Goal: Book appointment/travel/reservation

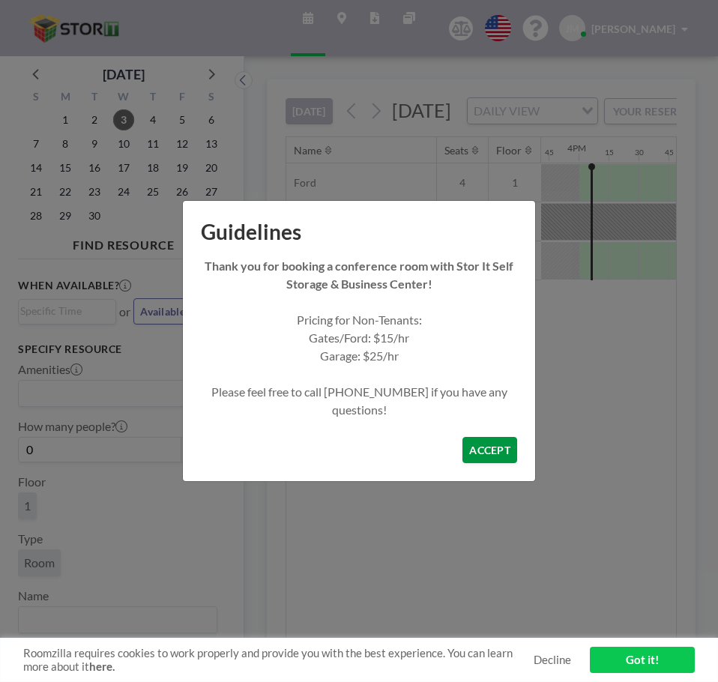
scroll to position [0, 1890]
click at [489, 449] on button "ACCEPT" at bounding box center [490, 450] width 55 height 26
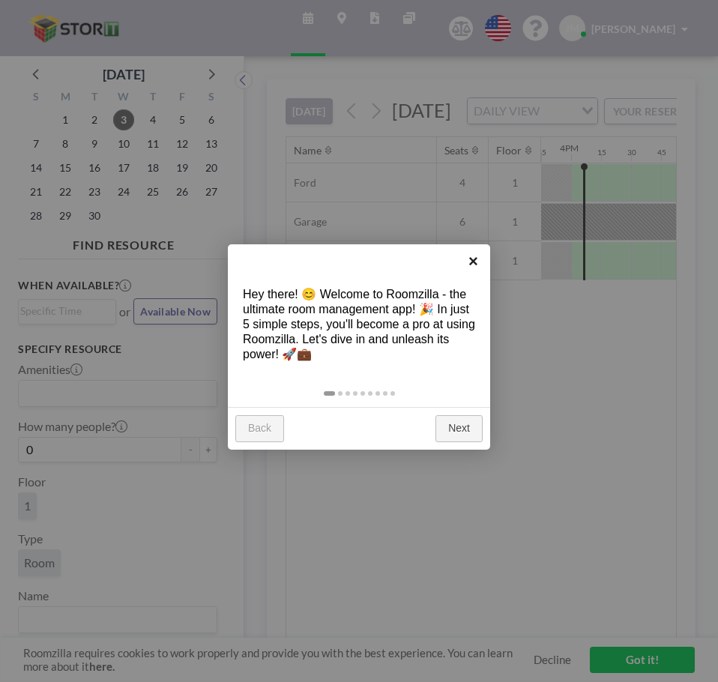
click at [478, 262] on link "×" at bounding box center [474, 261] width 34 height 34
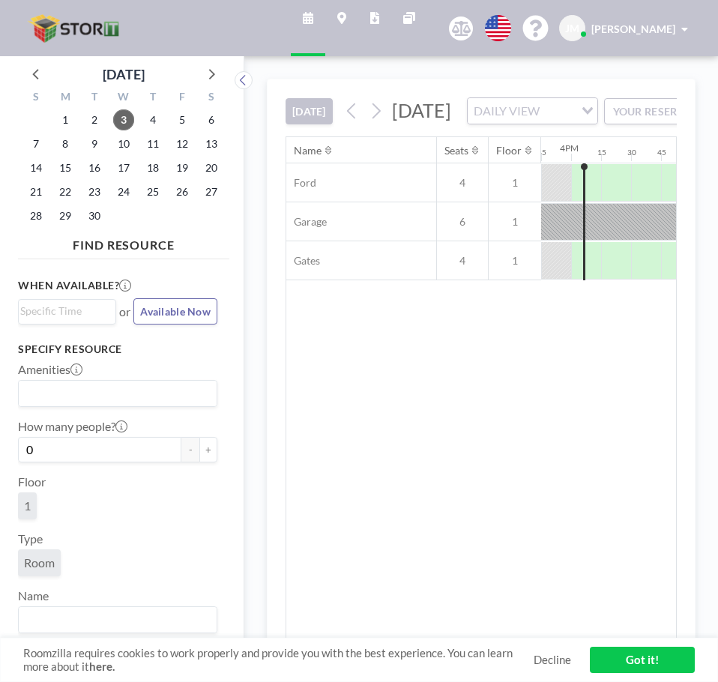
click at [652, 671] on link "Got it!" at bounding box center [642, 660] width 105 height 26
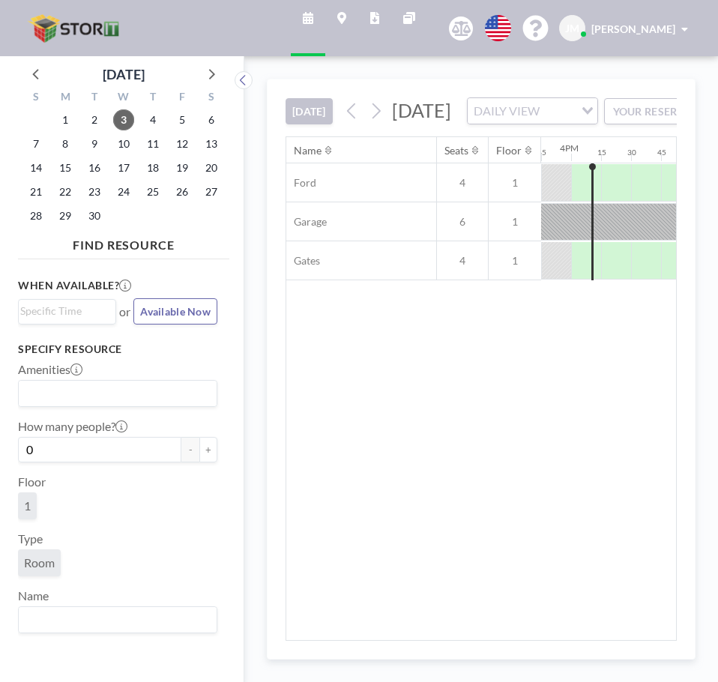
click at [573, 121] on input "Search for option" at bounding box center [558, 110] width 28 height 19
click at [571, 189] on li "WEEKLY VIEW" at bounding box center [575, 181] width 128 height 22
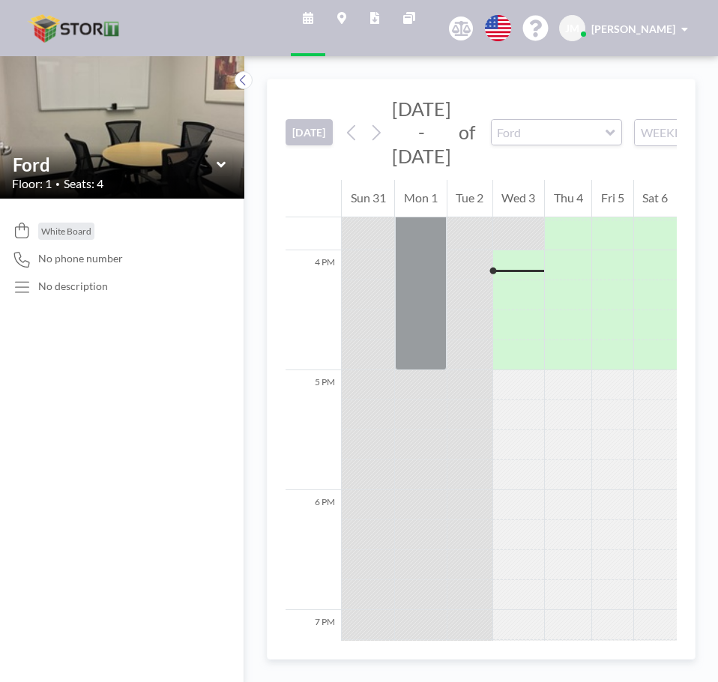
scroll to position [1890, 0]
click at [237, 82] on button at bounding box center [244, 80] width 18 height 18
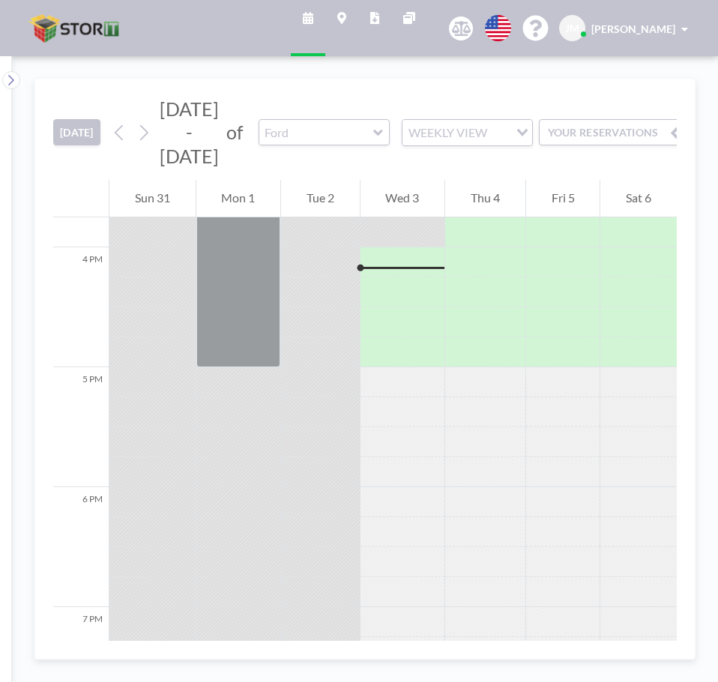
click at [577, 133] on button "YOUR RESERVATIONS" at bounding box center [614, 132] width 150 height 26
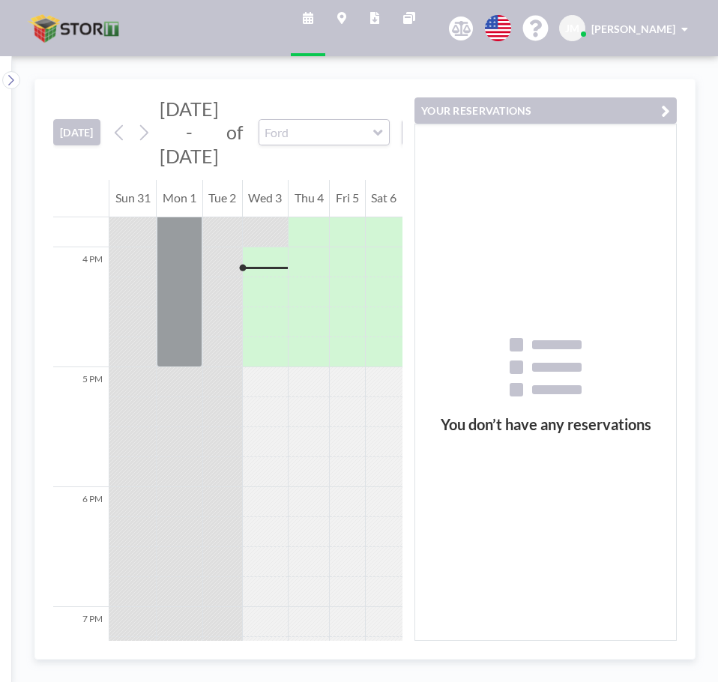
click at [590, 112] on button "YOUR RESERVATIONS" at bounding box center [546, 110] width 262 height 26
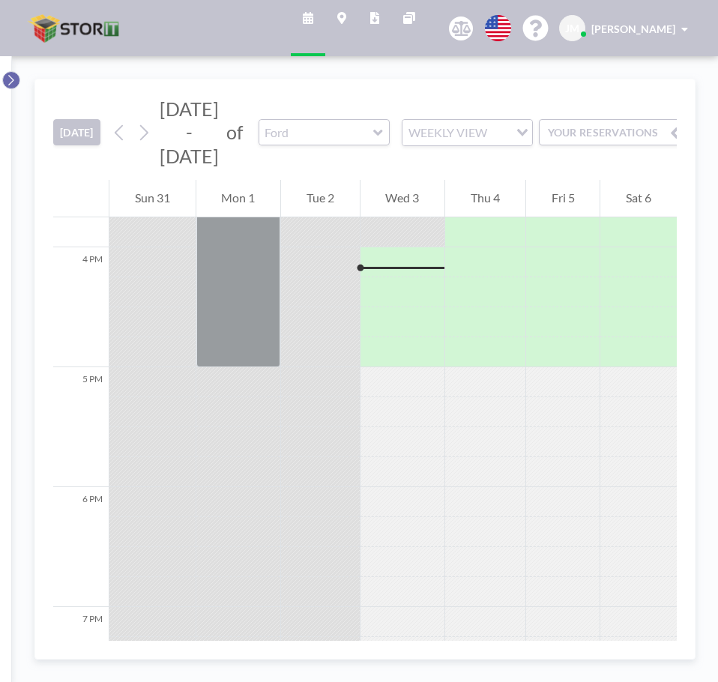
click at [15, 79] on icon at bounding box center [11, 80] width 10 height 15
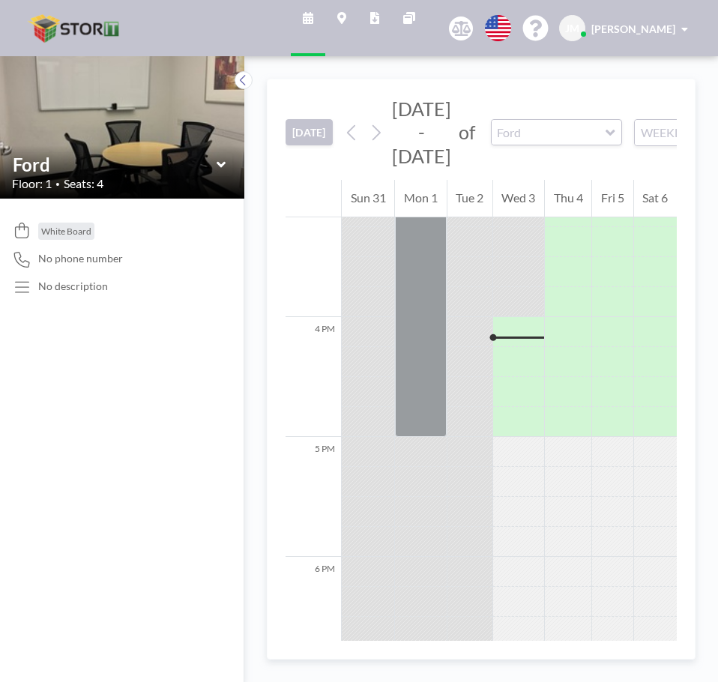
scroll to position [1815, 0]
click at [521, 141] on input "text" at bounding box center [549, 132] width 115 height 25
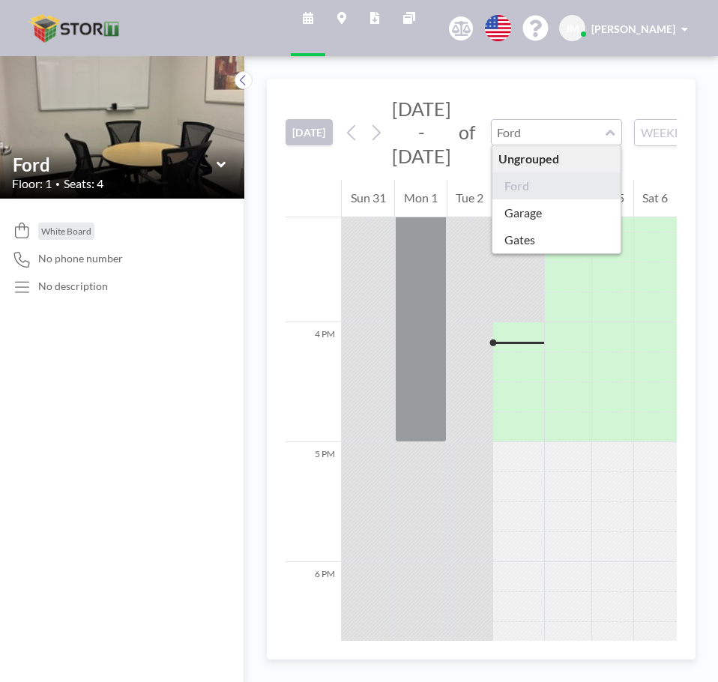
click at [530, 134] on input "text" at bounding box center [549, 132] width 115 height 25
type input "Ford"
click at [489, 98] on div "[DATE] - [DATE] of Ford Ungrouped Ford Garage Gates WEEKLY VIEW Loading..." at bounding box center [552, 132] width 425 height 70
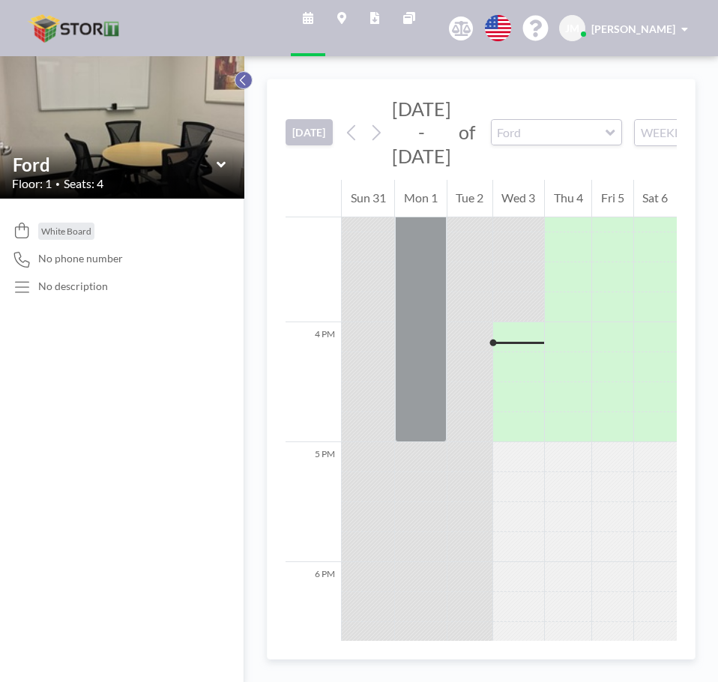
click at [249, 85] on button at bounding box center [244, 80] width 18 height 18
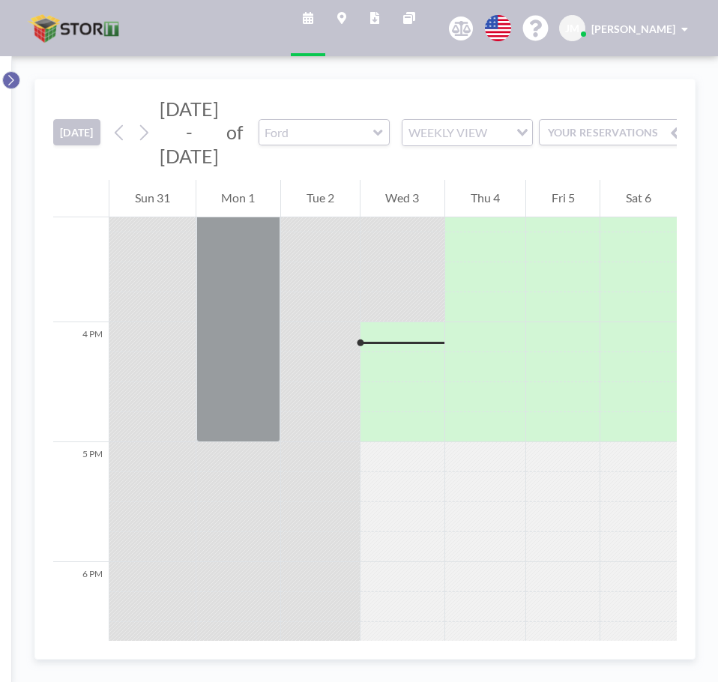
click at [10, 79] on icon at bounding box center [11, 80] width 10 height 15
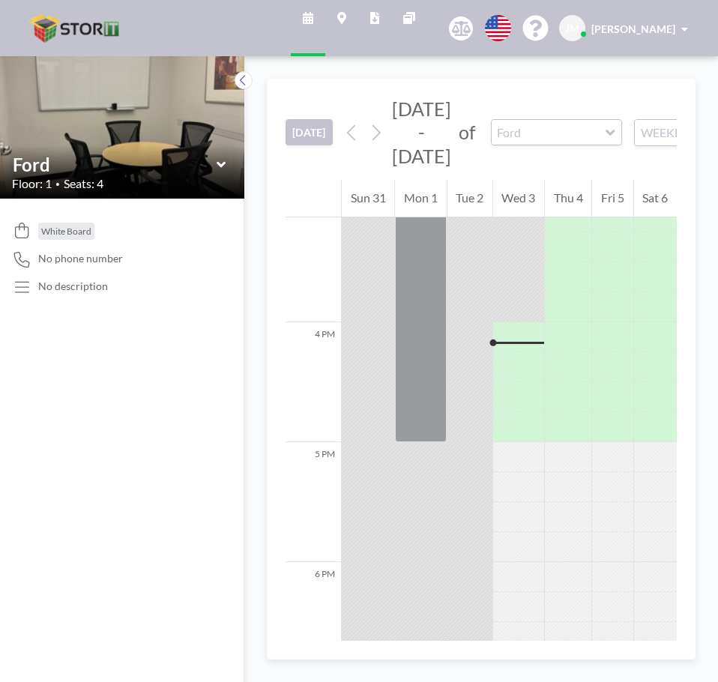
click at [633, 142] on div "[DATE] [DATE] - [DATE] of Ford WEEKLY VIEW Loading... YOUR RESERVATIONS" at bounding box center [481, 129] width 391 height 100
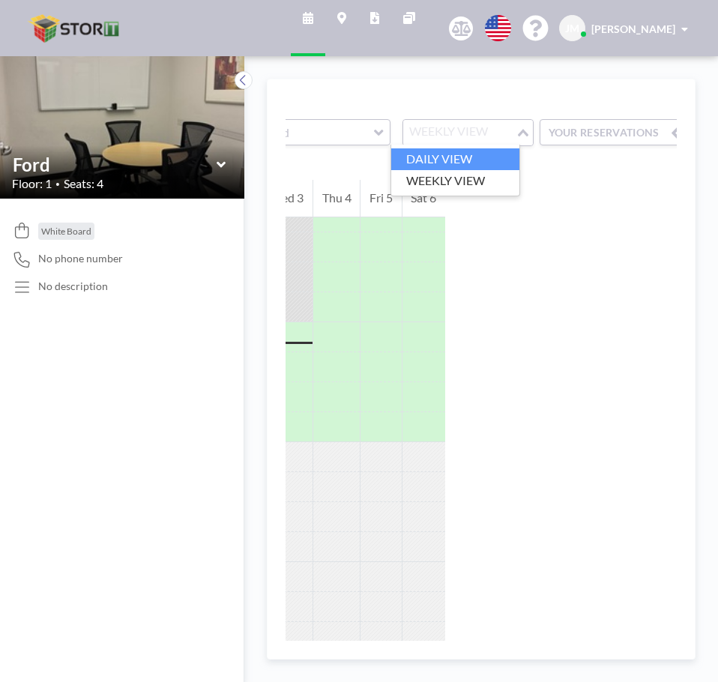
click at [454, 155] on li "DAILY VIEW" at bounding box center [455, 159] width 128 height 22
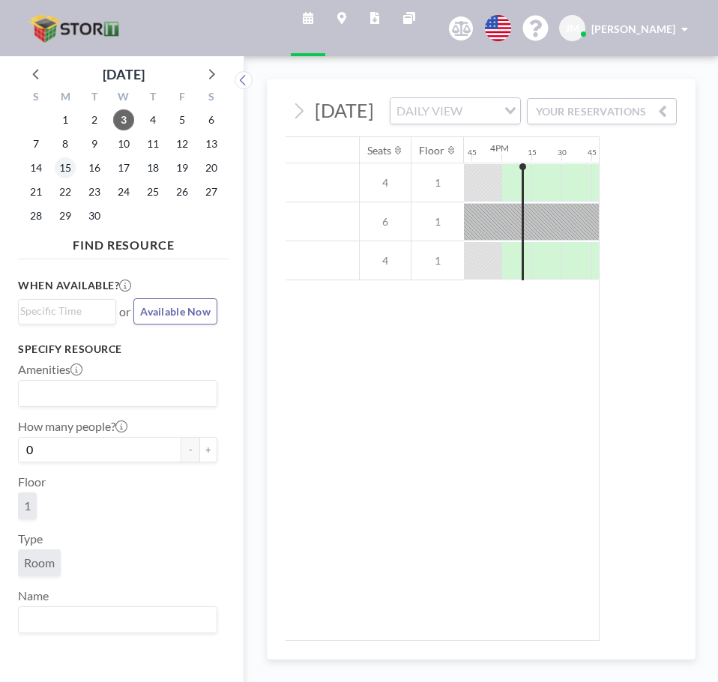
scroll to position [0, 1890]
click at [479, 121] on input "Search for option" at bounding box center [481, 110] width 28 height 19
click at [494, 201] on div at bounding box center [509, 182] width 30 height 37
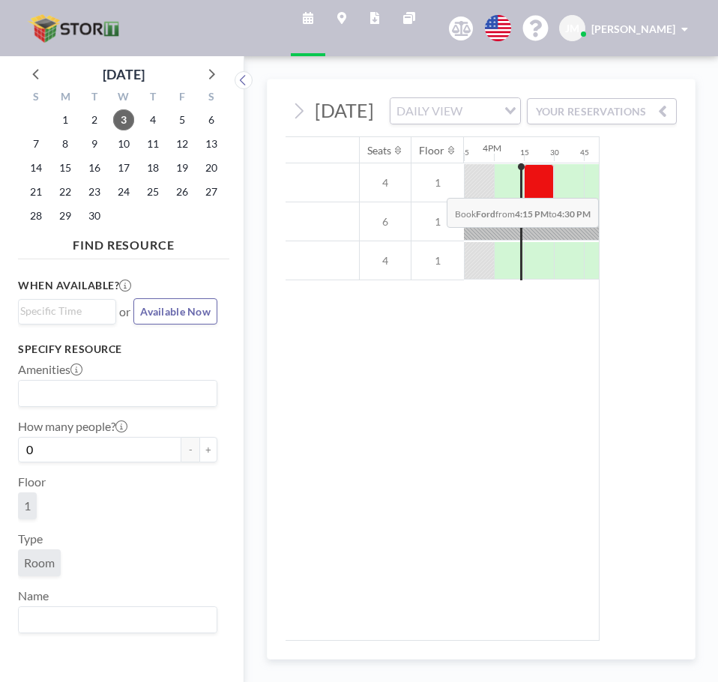
click at [524, 202] on div at bounding box center [539, 182] width 30 height 37
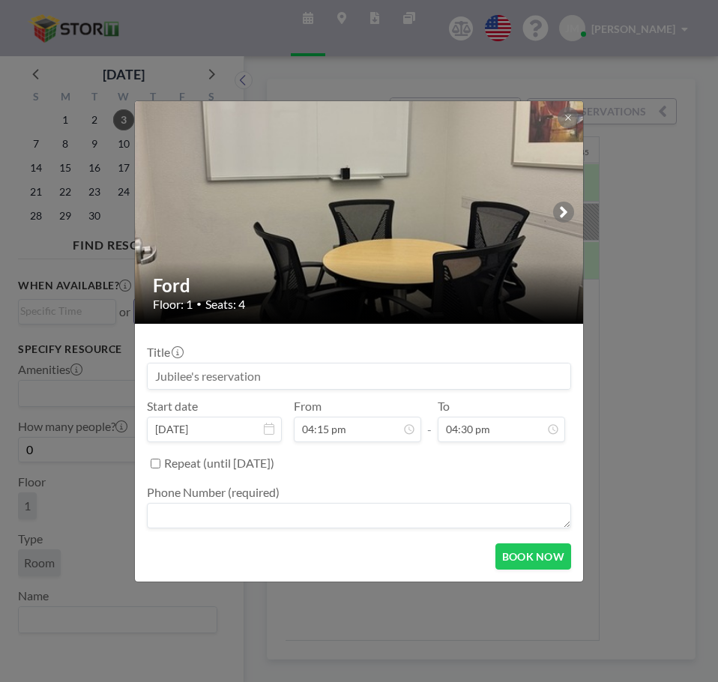
click at [204, 376] on input at bounding box center [359, 376] width 423 height 25
click at [202, 383] on input at bounding box center [359, 376] width 423 height 25
click at [177, 367] on input at bounding box center [359, 376] width 423 height 25
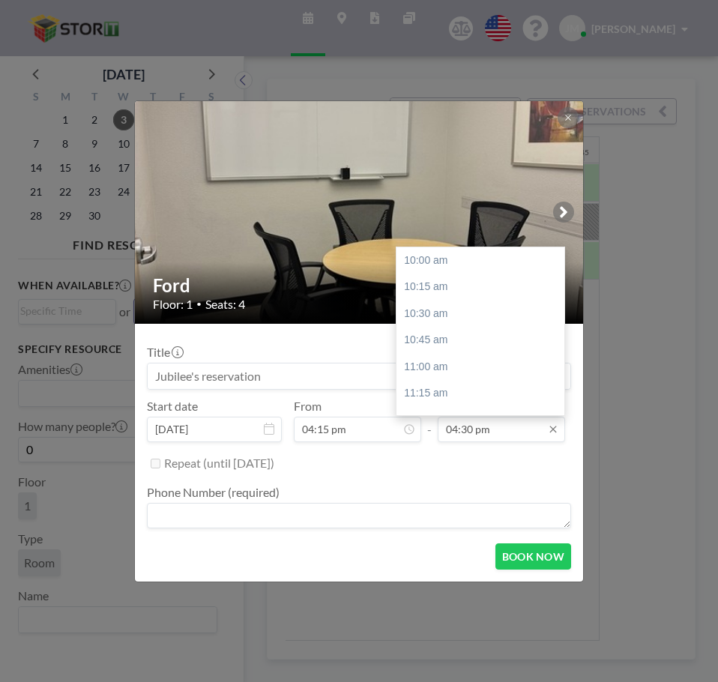
scroll to position [606, 0]
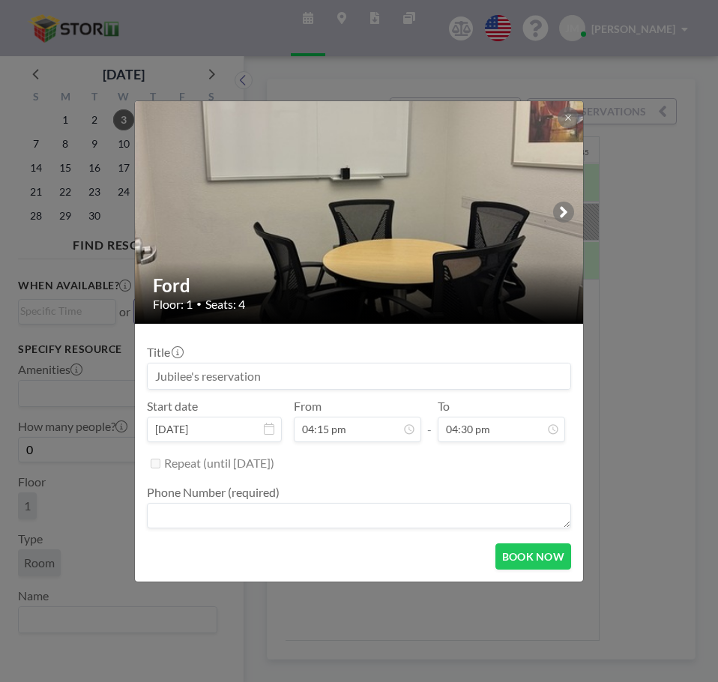
click at [243, 522] on textarea at bounding box center [359, 515] width 424 height 25
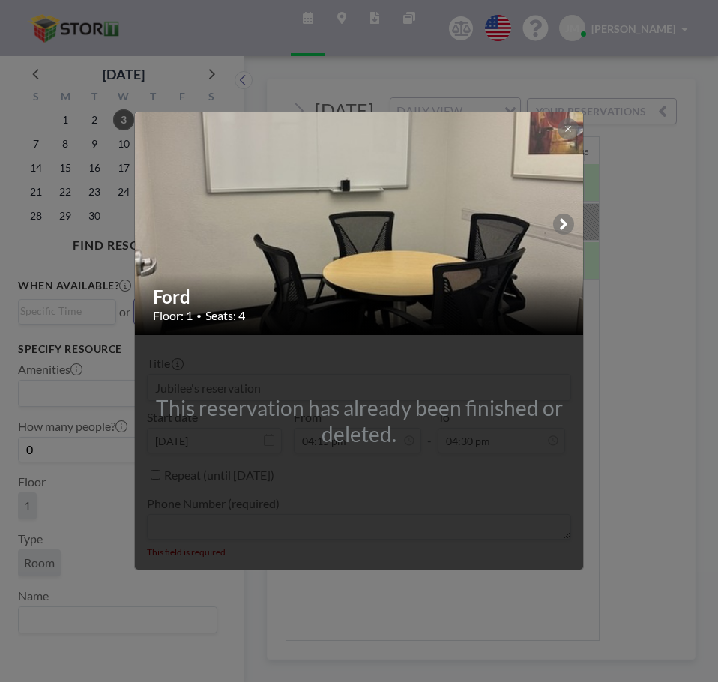
click at [634, 226] on div "Ford Floor: 1 • Seats: 4 This reservation has already been finished or deleted.…" at bounding box center [359, 341] width 718 height 682
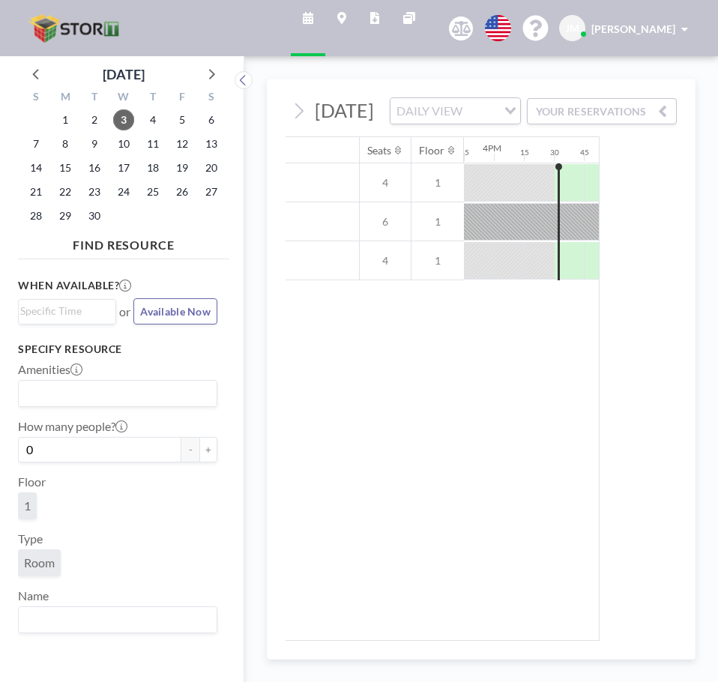
click at [472, 121] on input "Search for option" at bounding box center [481, 110] width 28 height 19
click at [448, 184] on li "WEEKLY VIEW" at bounding box center [455, 181] width 128 height 22
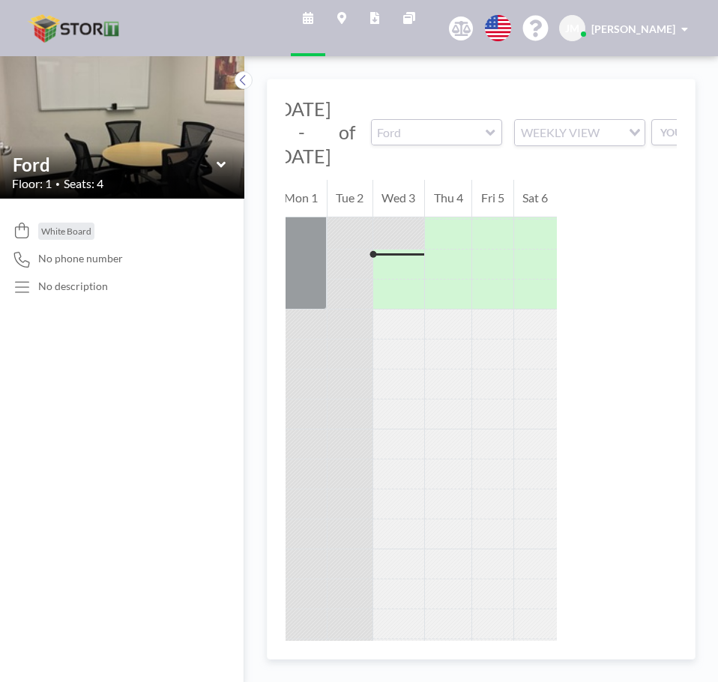
scroll to position [1950, 0]
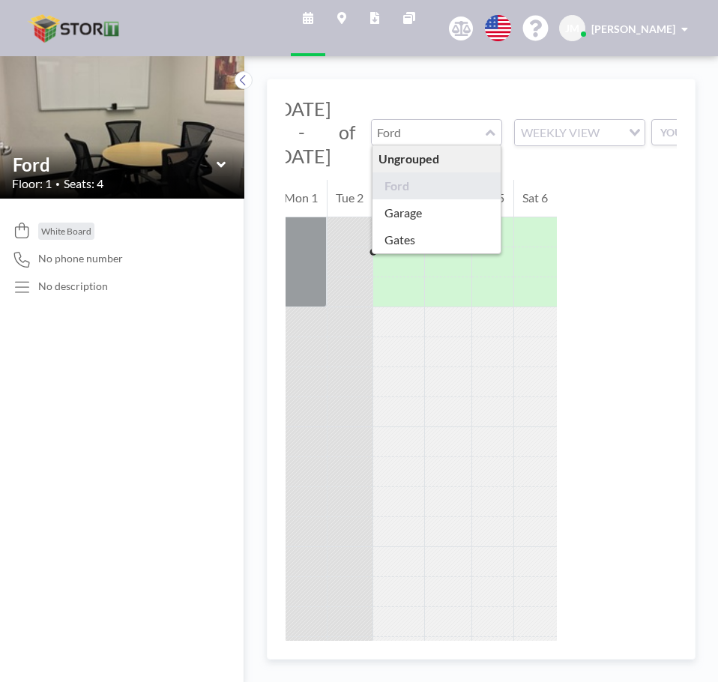
click at [417, 133] on input "text" at bounding box center [429, 132] width 115 height 25
click at [406, 144] on input "text" at bounding box center [429, 132] width 115 height 25
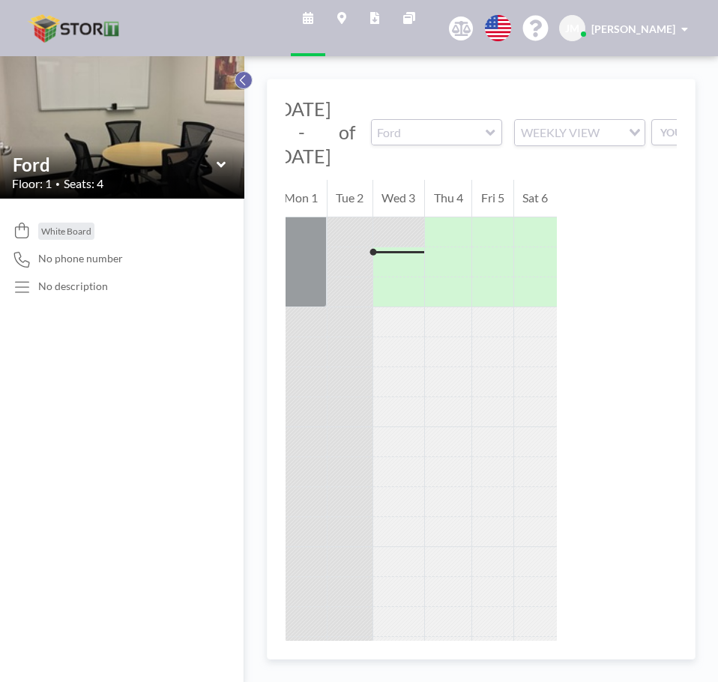
type input "Ford"
click at [241, 78] on icon at bounding box center [243, 80] width 10 height 15
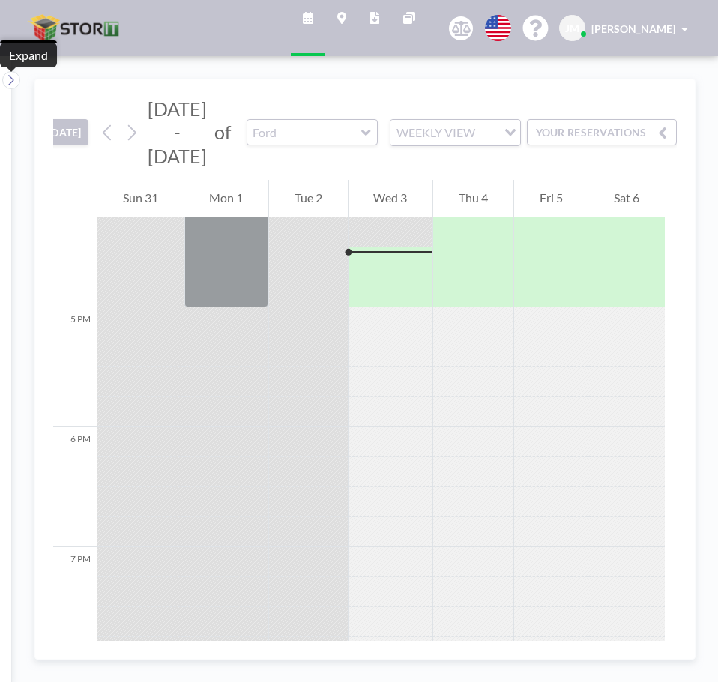
scroll to position [0, 0]
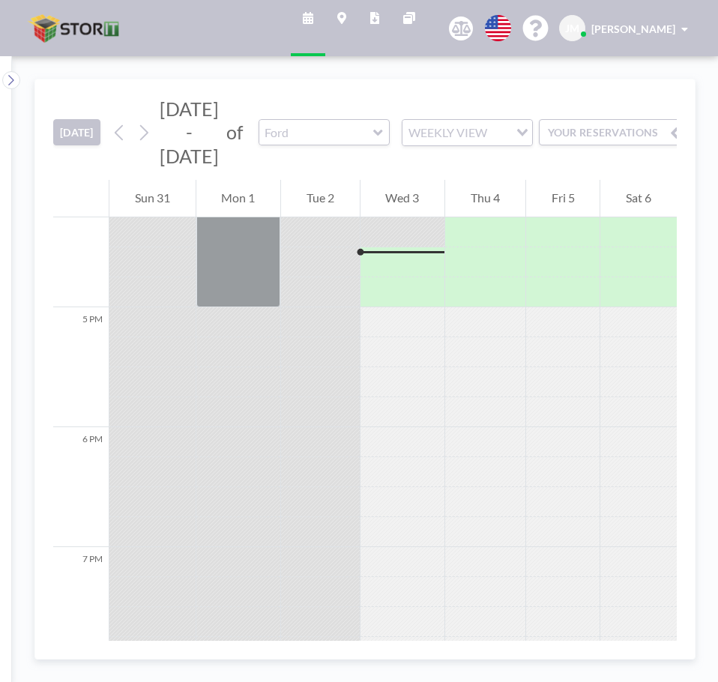
click at [283, 88] on div "[DATE] [DATE] - [DATE] of Ford WEEKLY VIEW Loading... YOUR RESERVATIONS" at bounding box center [365, 129] width 624 height 100
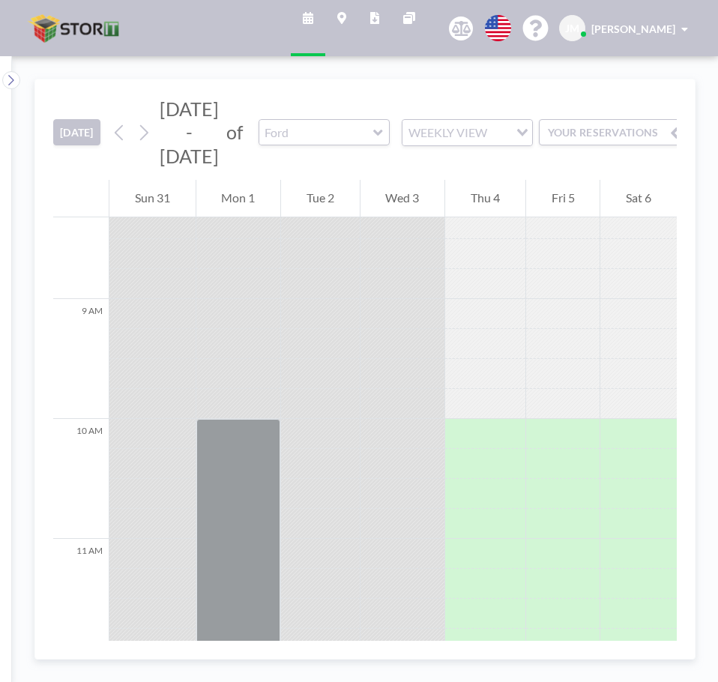
scroll to position [975, 0]
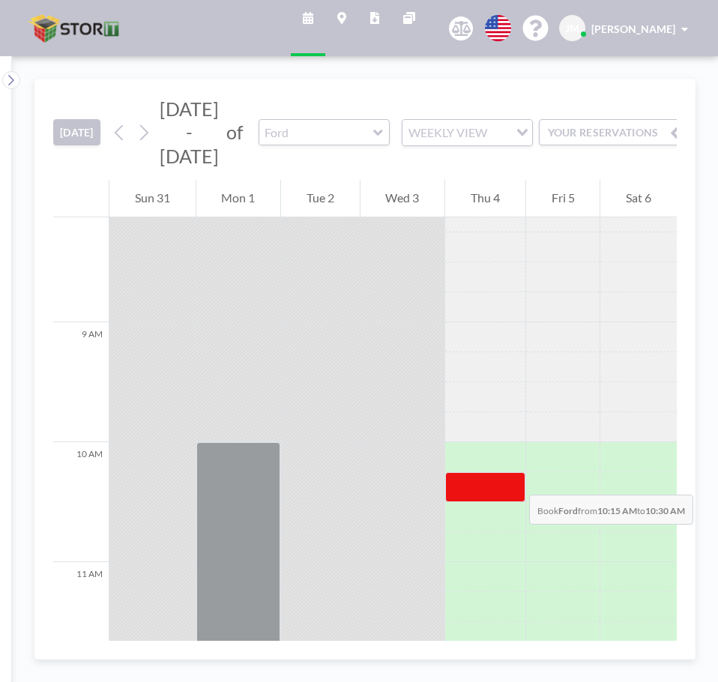
click at [514, 480] on div at bounding box center [485, 487] width 80 height 30
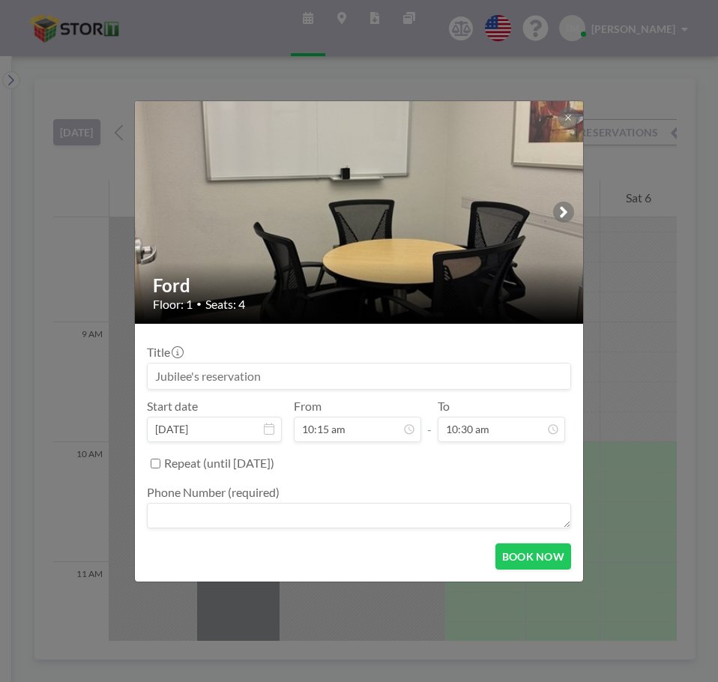
scroll to position [27, 0]
click at [252, 375] on input at bounding box center [359, 376] width 423 height 25
